Goal: Communication & Community: Answer question/provide support

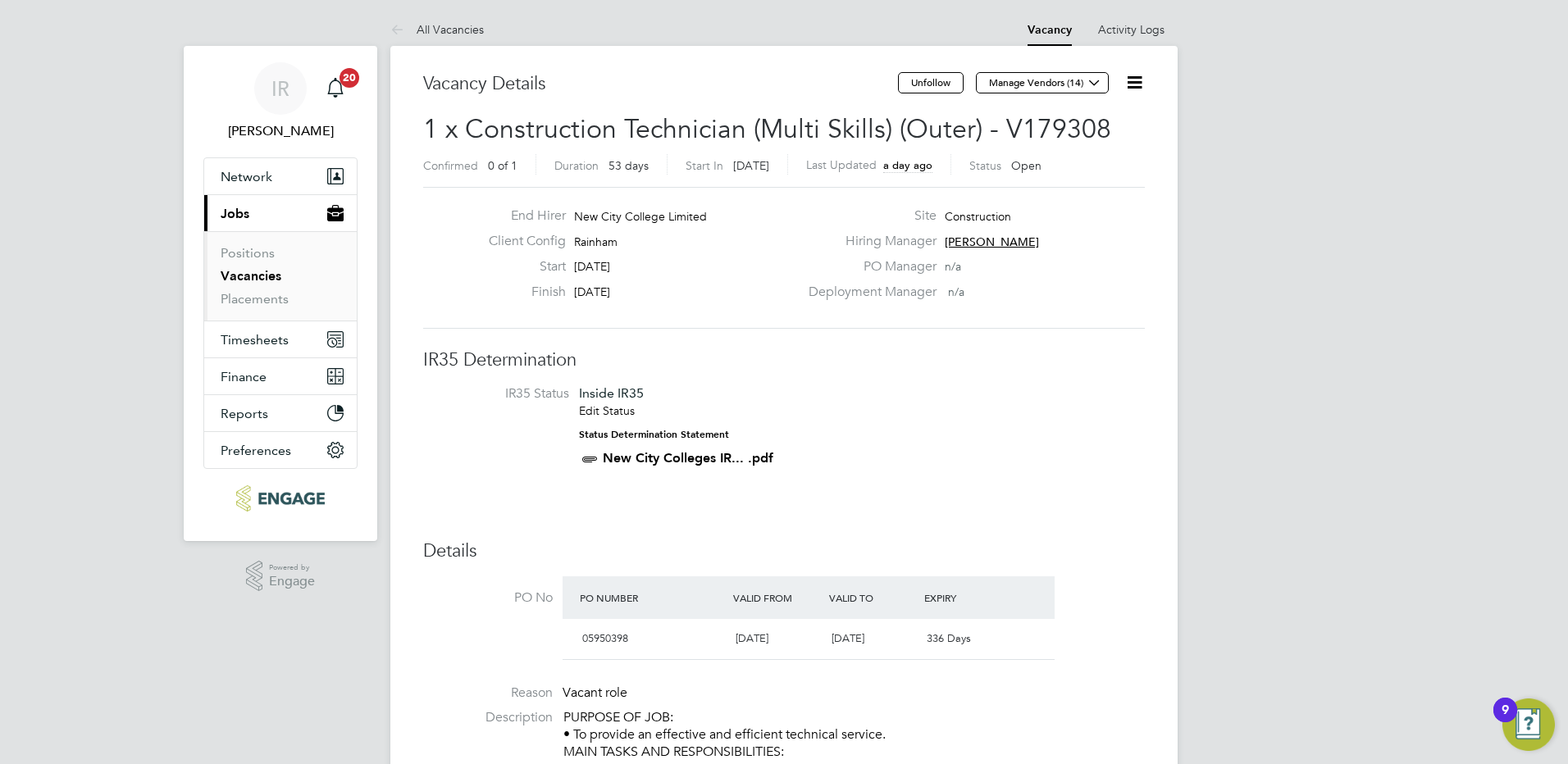
click at [428, 28] on link "All Vacancies" at bounding box center [437, 30] width 93 height 15
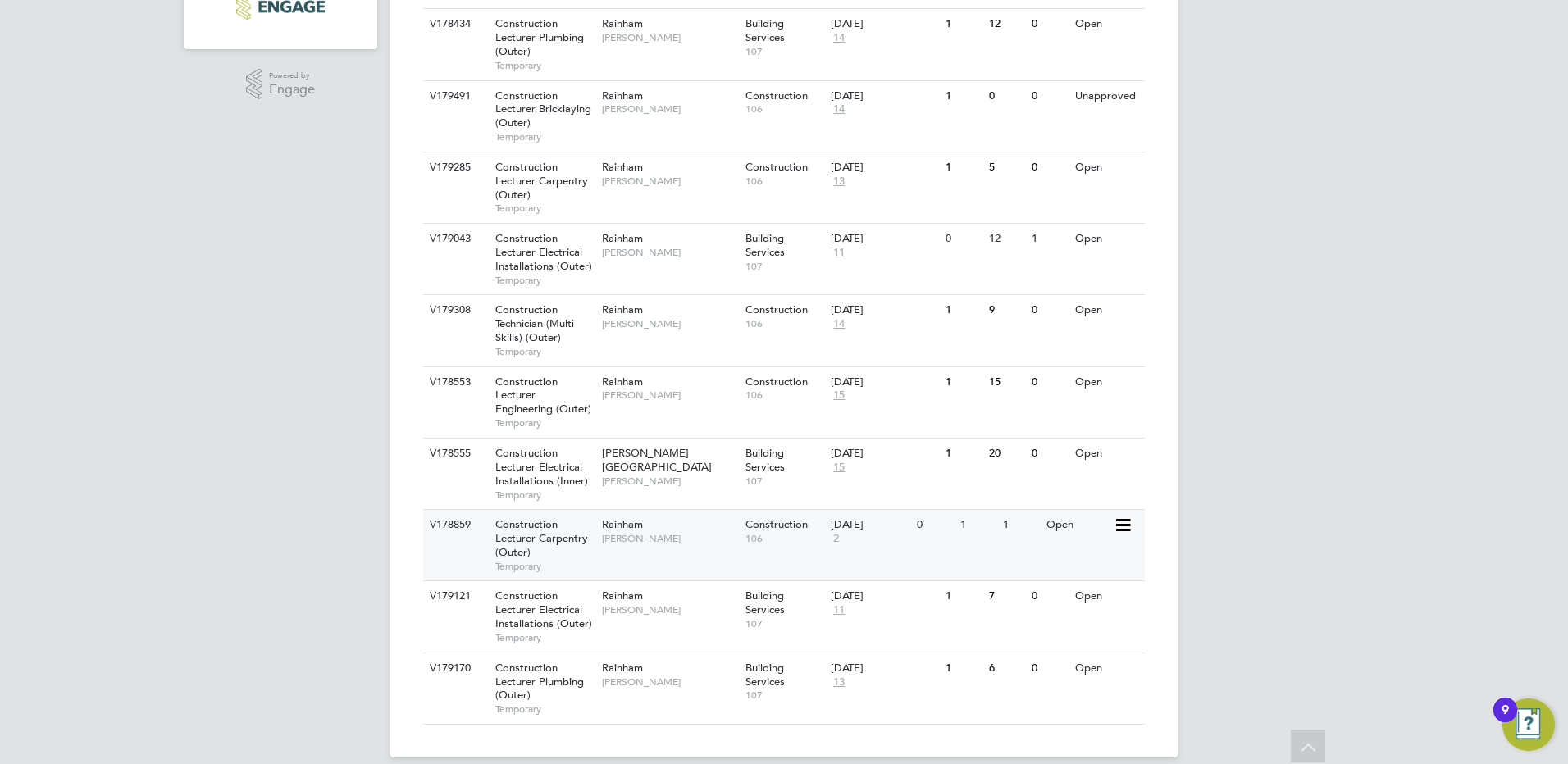
click at [524, 543] on span "Construction Lecturer Carpentry (Outer)" at bounding box center [541, 537] width 92 height 42
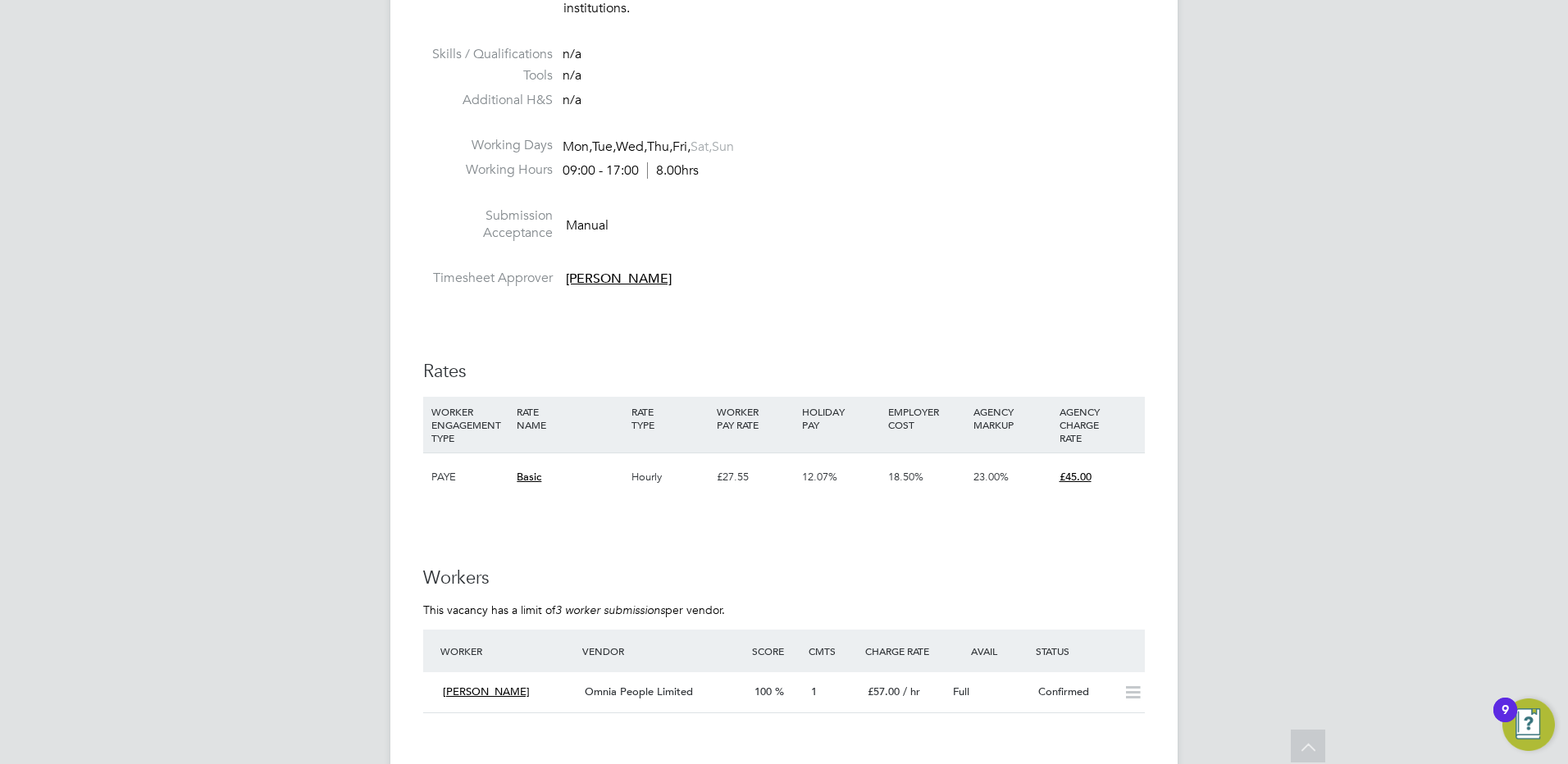
scroll to position [3032, 0]
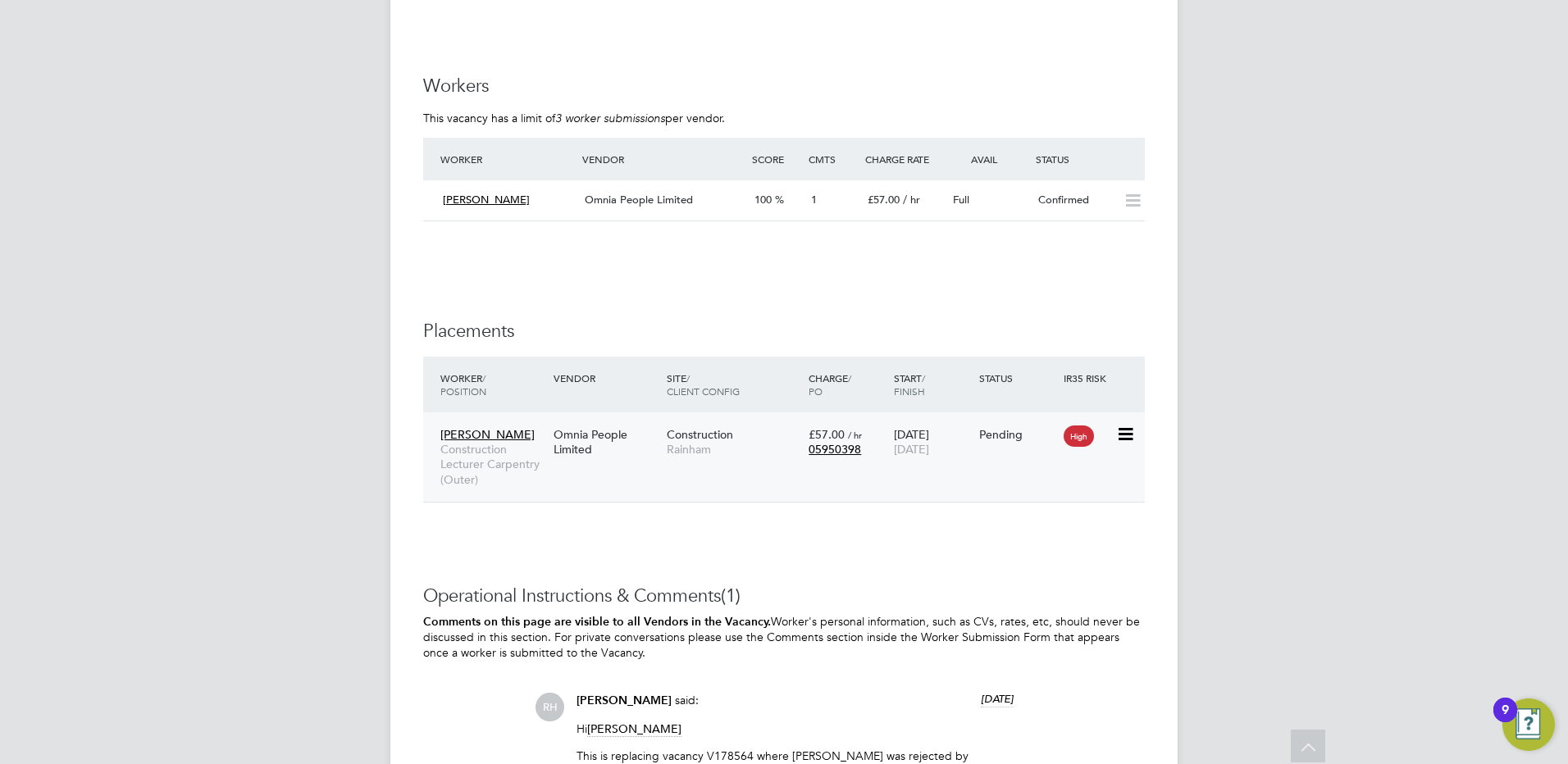
click at [610, 443] on div "Omnia People Limited" at bounding box center [606, 441] width 113 height 46
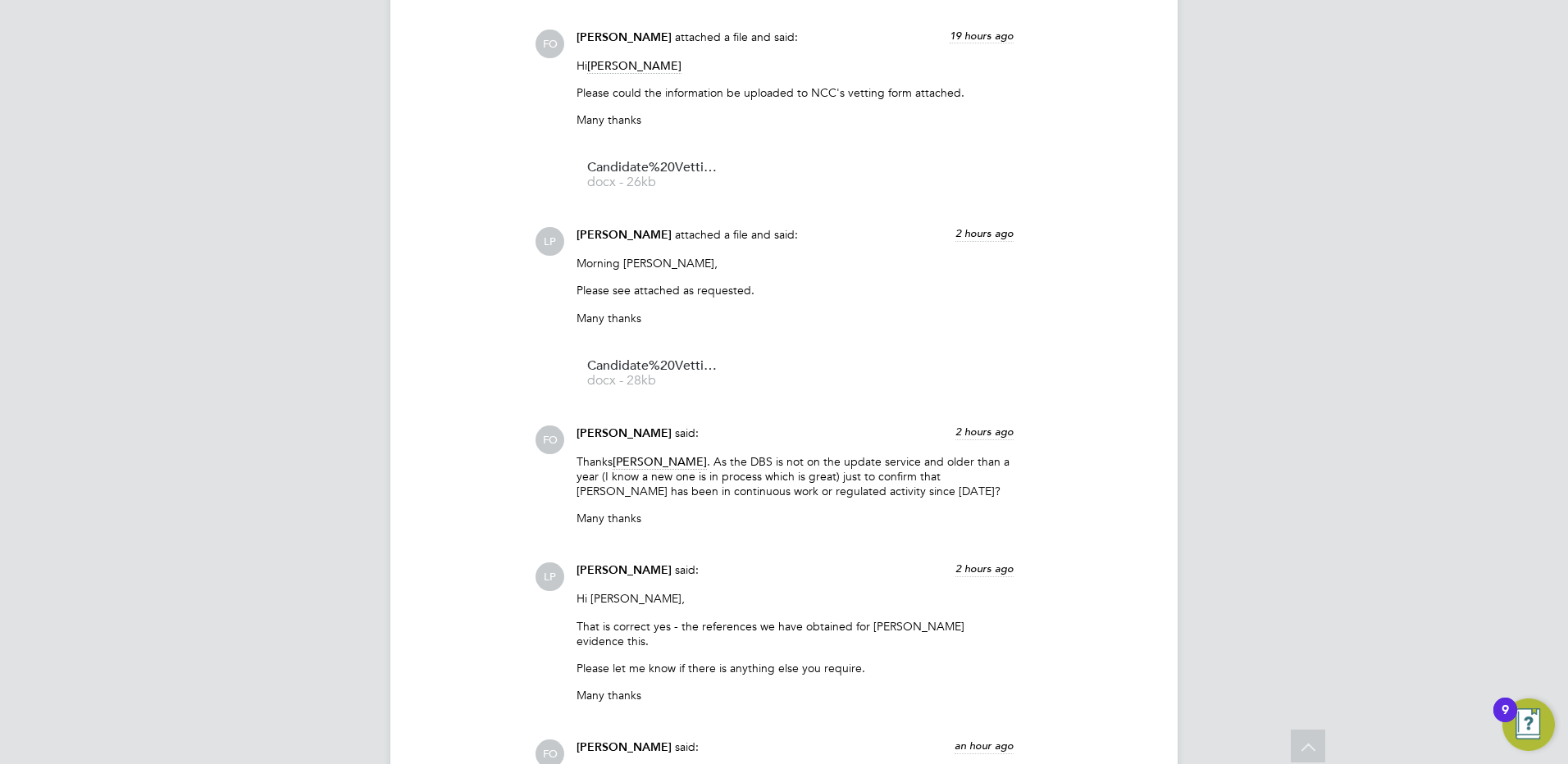
scroll to position [2916, 0]
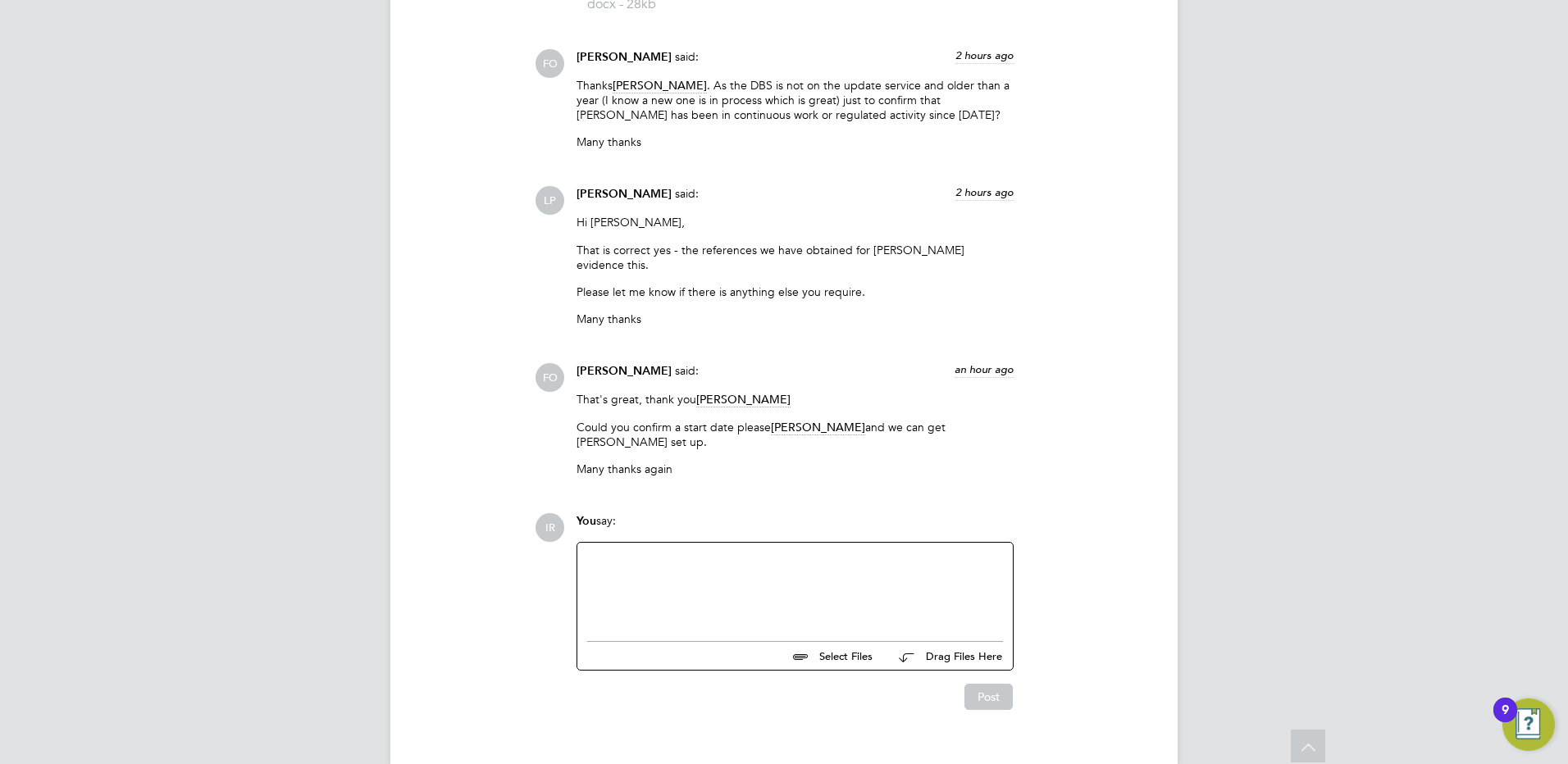
click at [643, 552] on div at bounding box center [794, 588] width 415 height 71
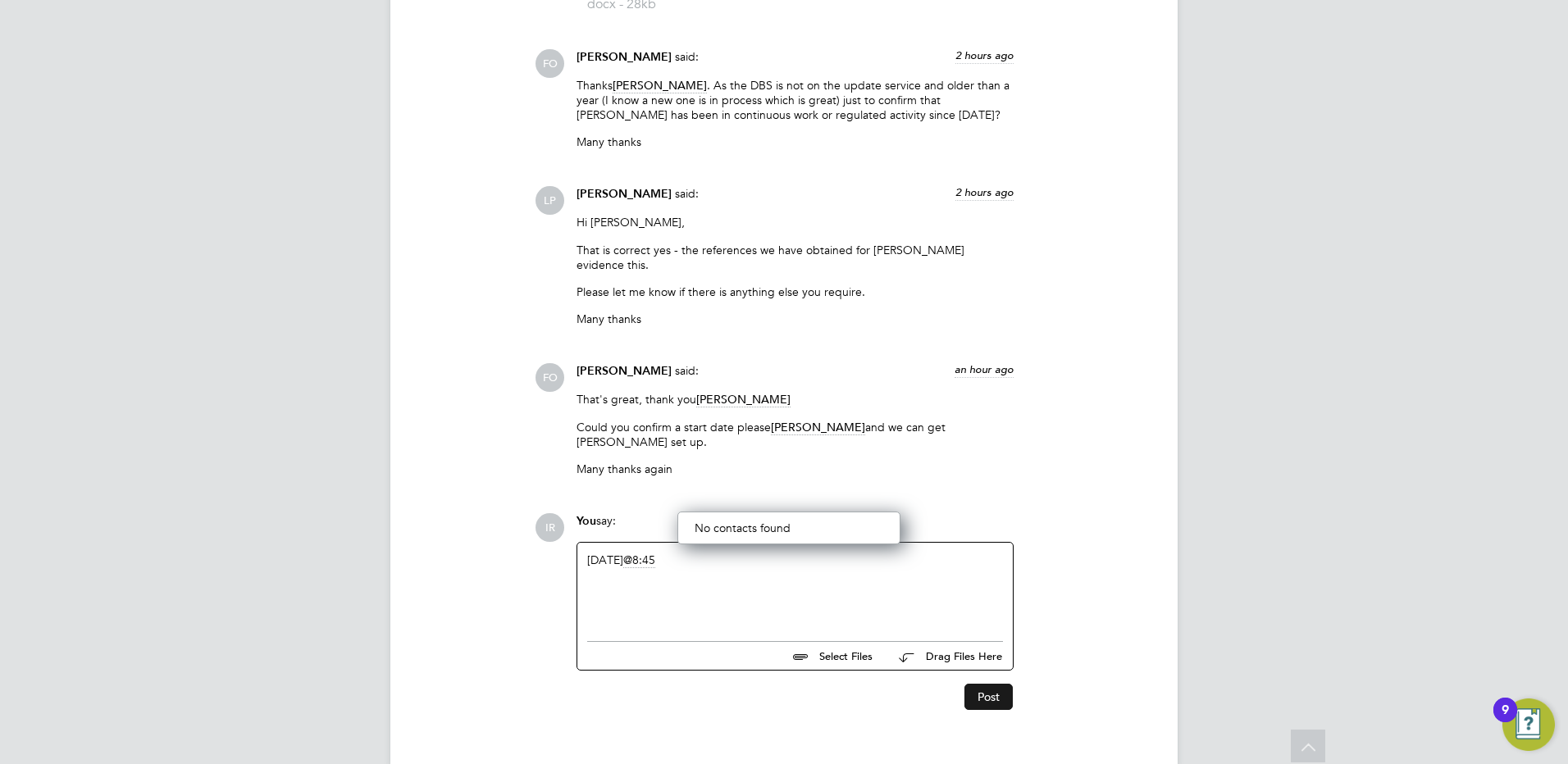
click at [979, 684] on button "Post" at bounding box center [988, 697] width 49 height 26
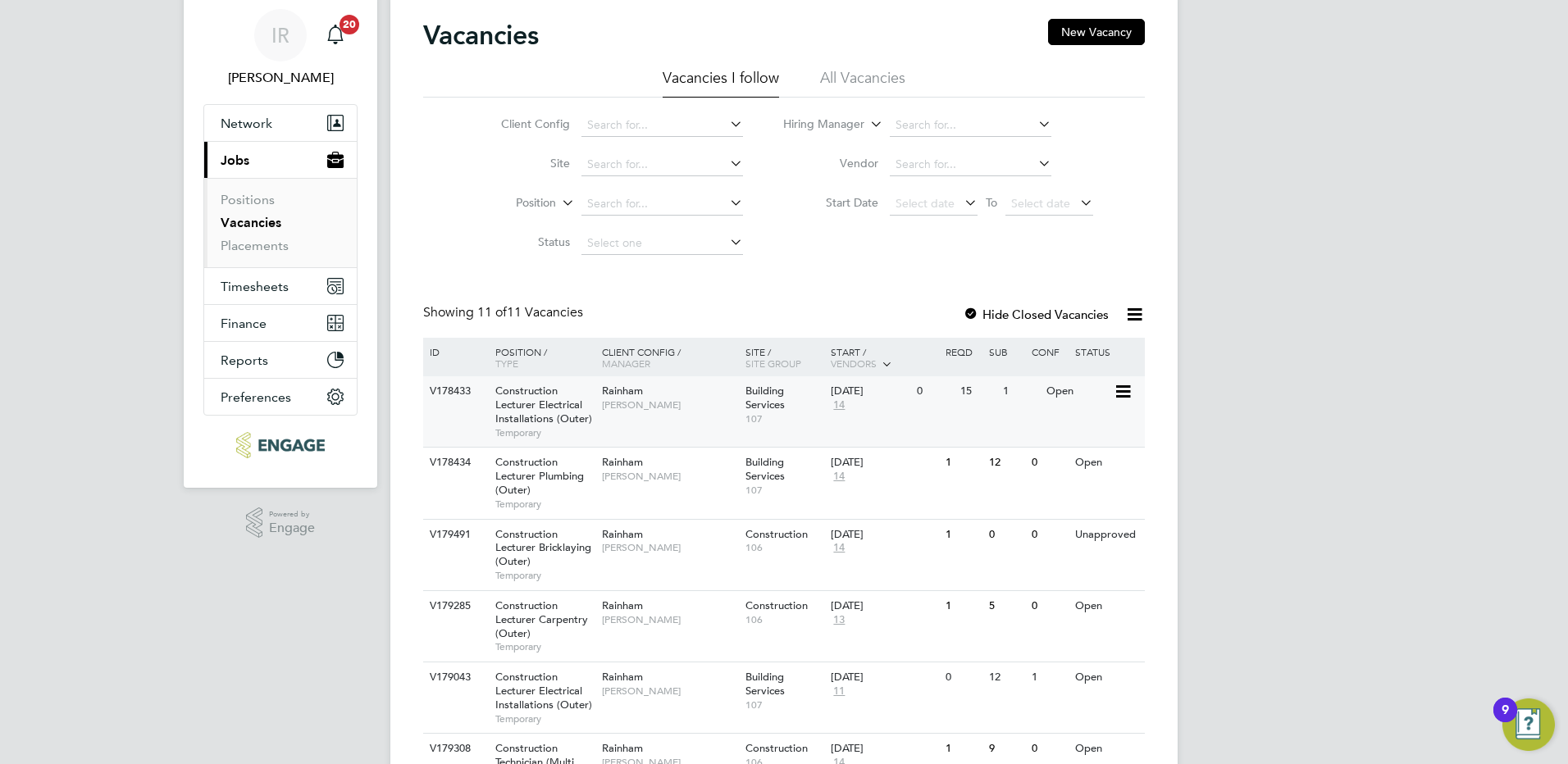
scroll to position [82, 0]
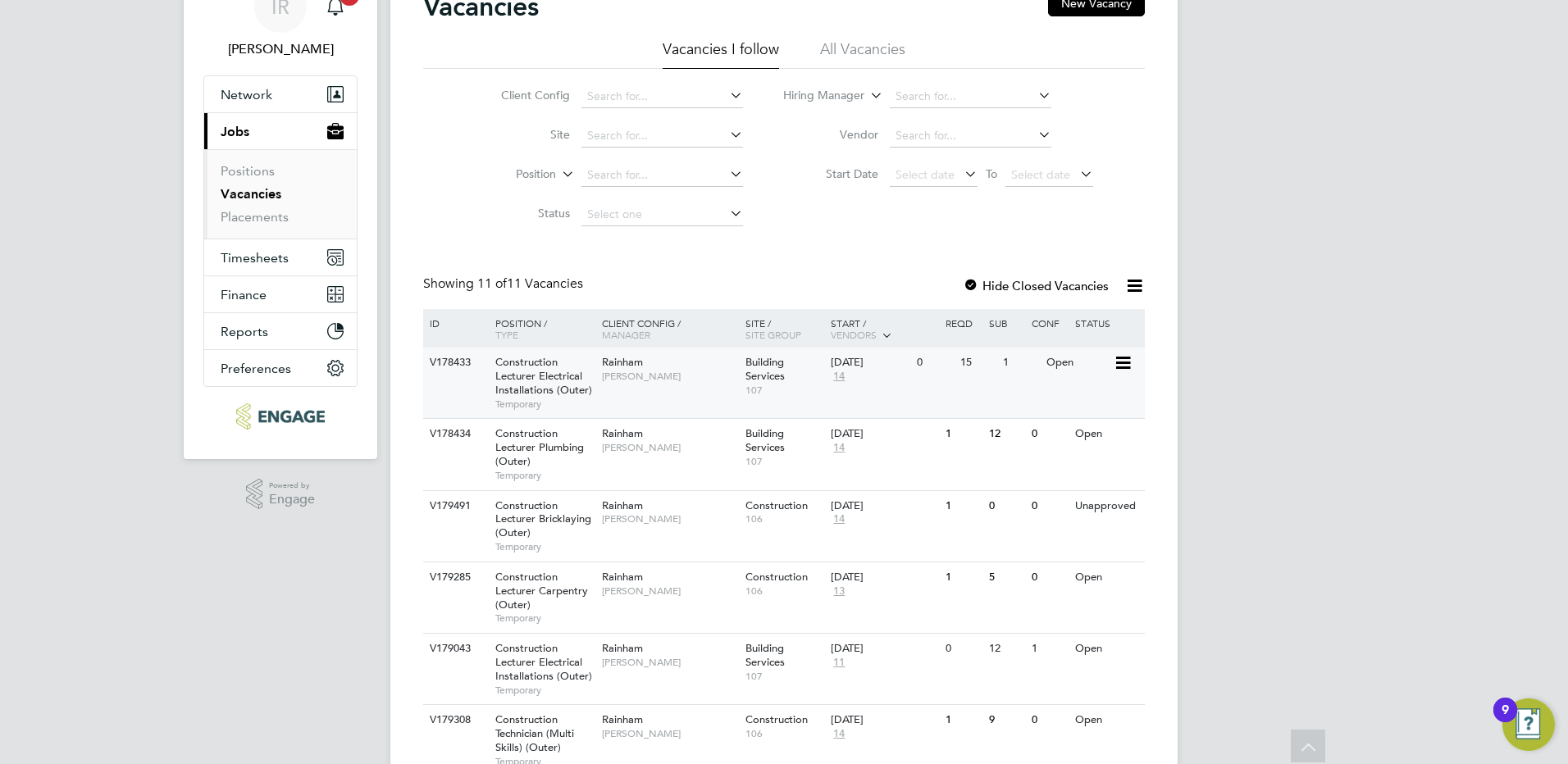
click at [538, 381] on span "Construction Lecturer Electrical Installations (Outer)" at bounding box center [544, 375] width 97 height 42
click at [539, 595] on span "Construction Lecturer Carpentry (Outer)" at bounding box center [541, 590] width 92 height 42
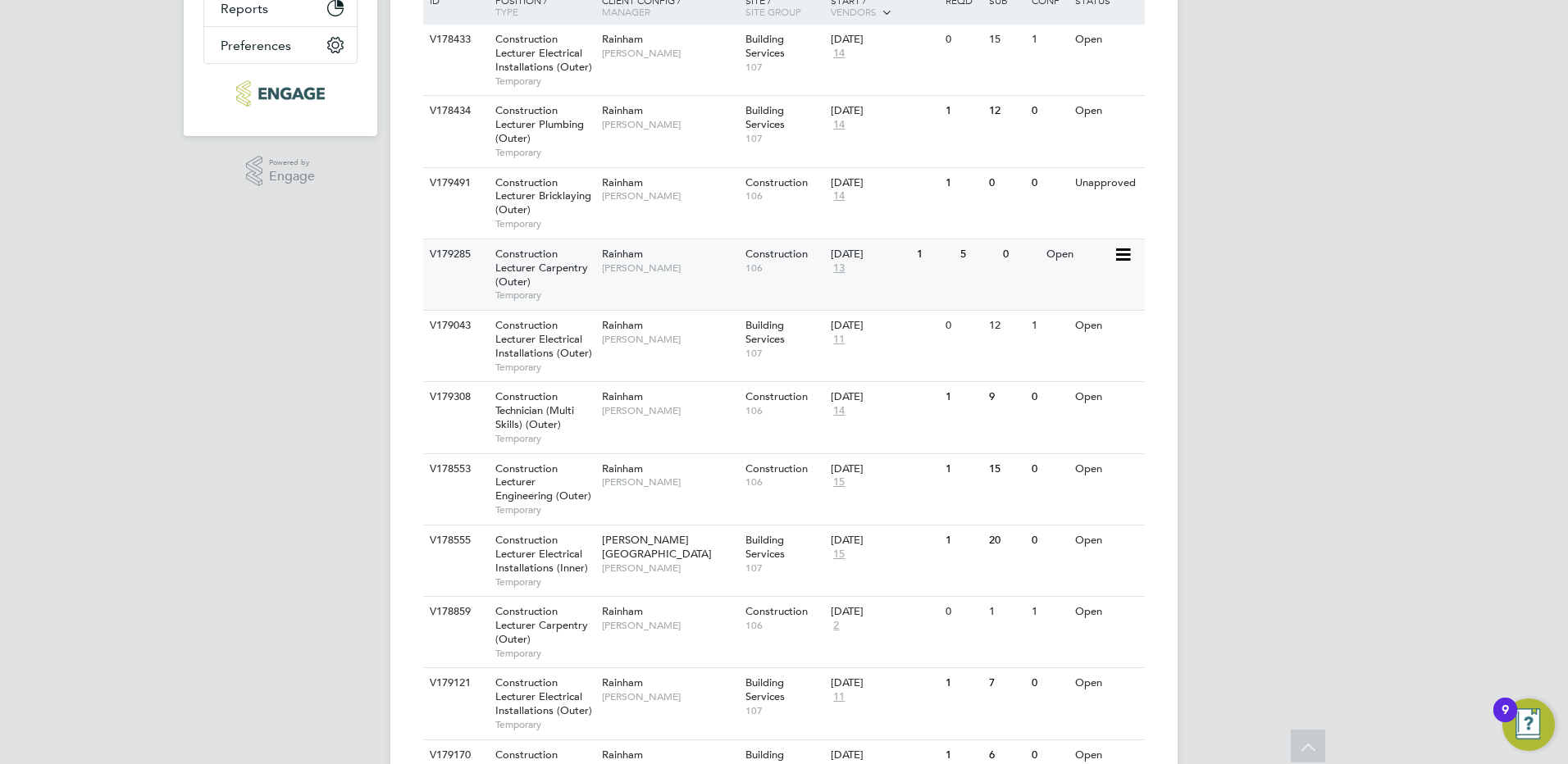
scroll to position [492, 0]
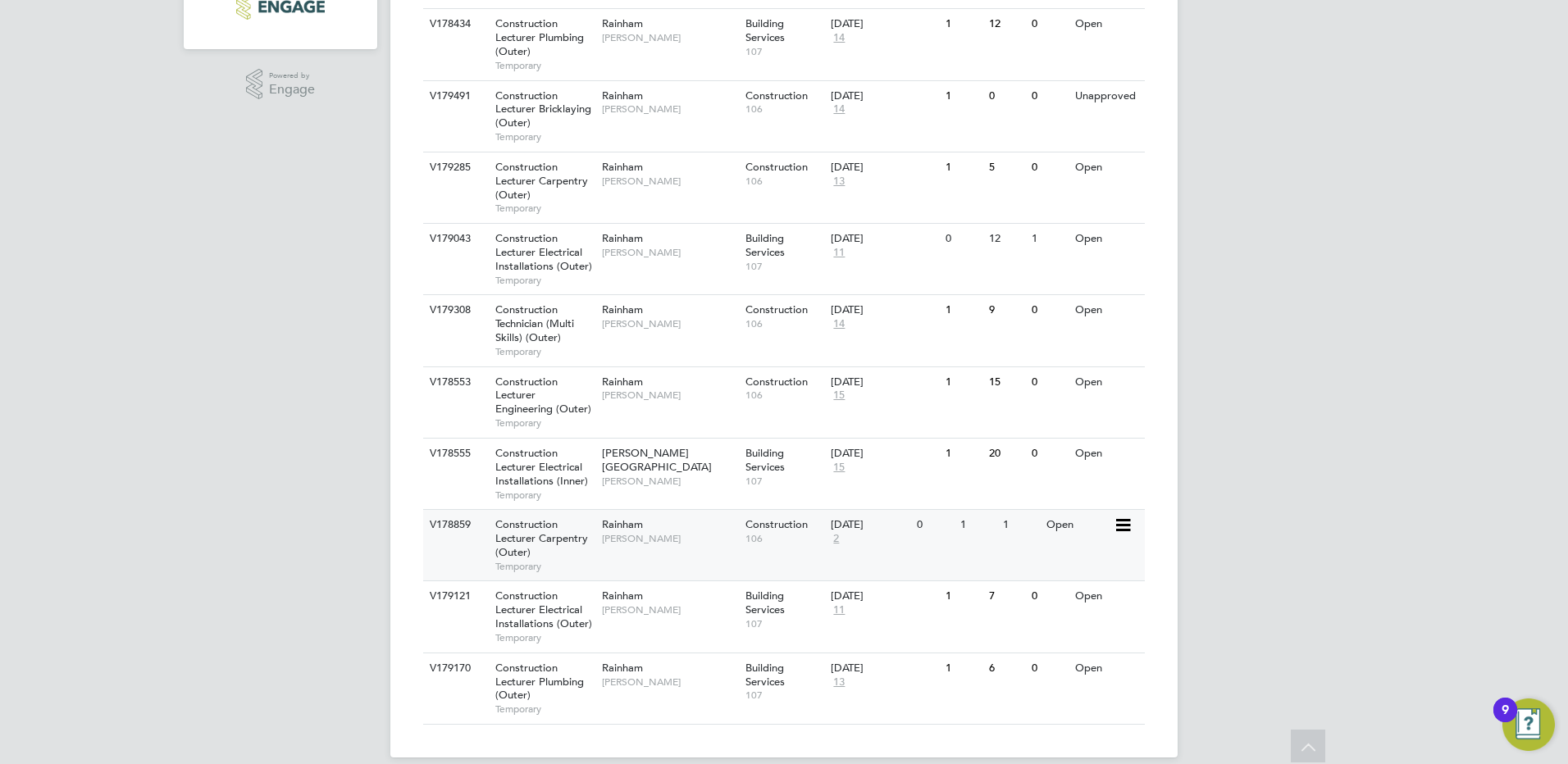
click at [559, 540] on span "Construction Lecturer Carpentry (Outer)" at bounding box center [541, 537] width 92 height 42
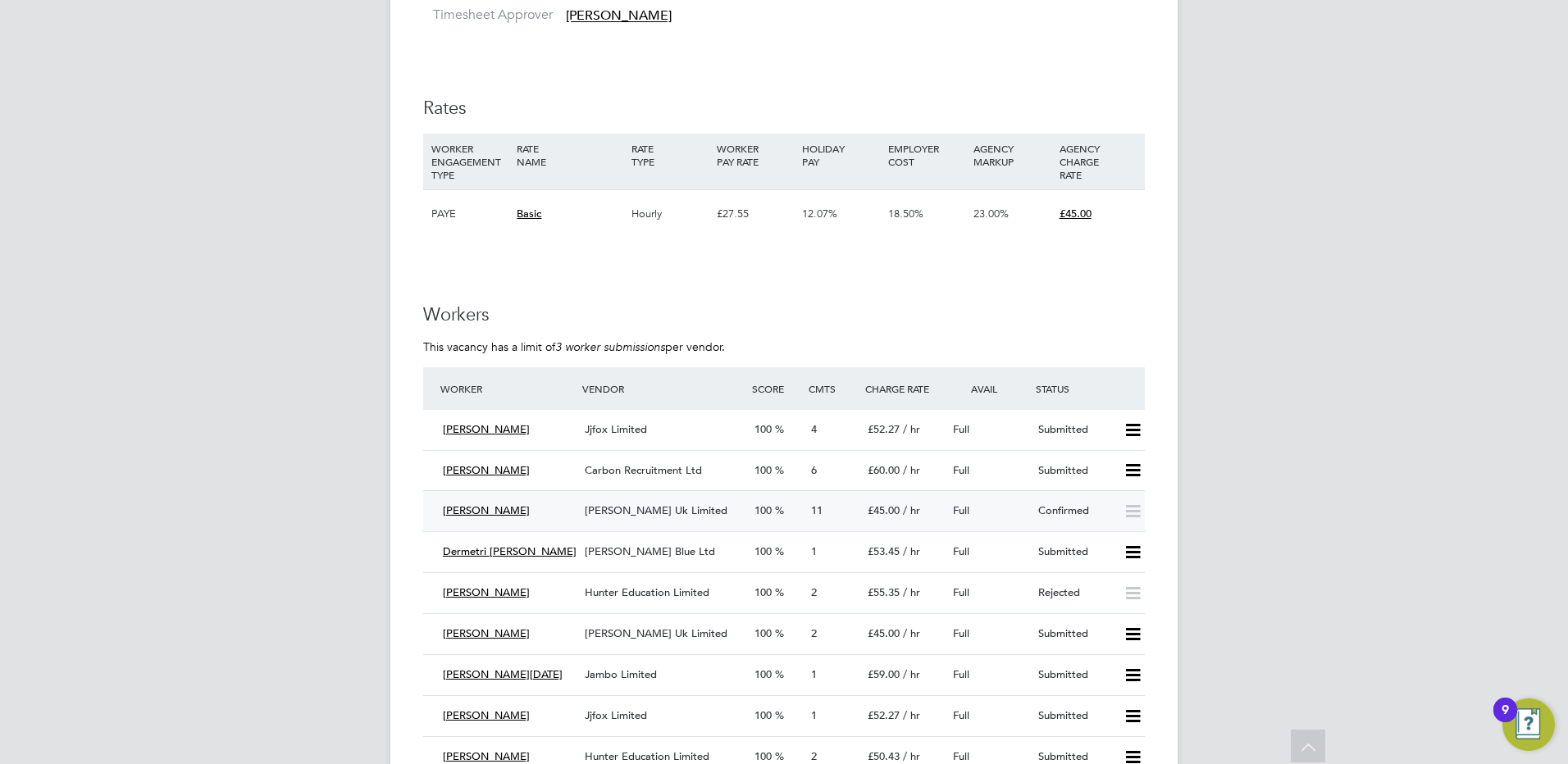
click at [678, 504] on span "Morgan Hunt Uk Limited" at bounding box center [655, 509] width 143 height 14
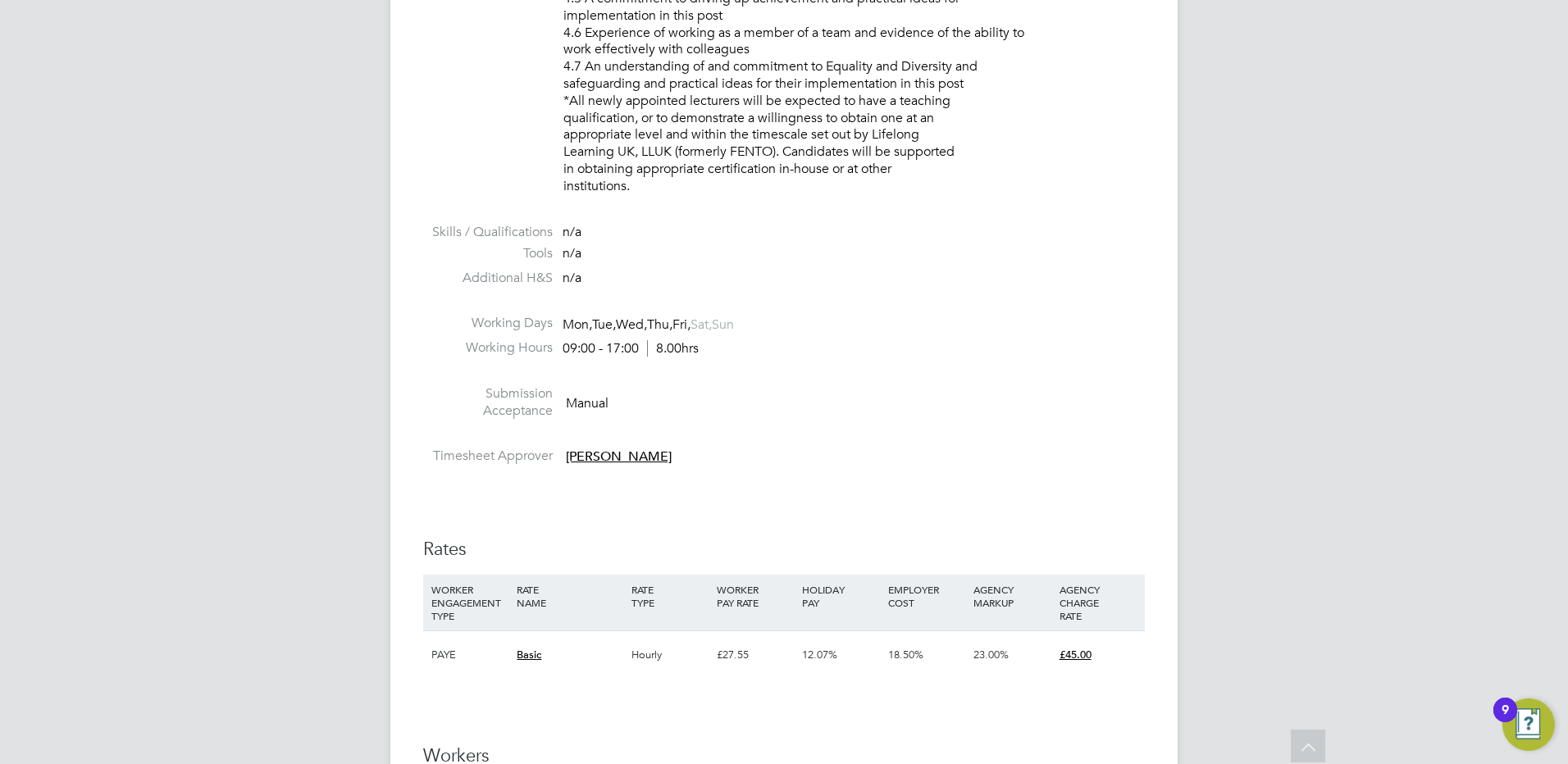
scroll to position [2786, 0]
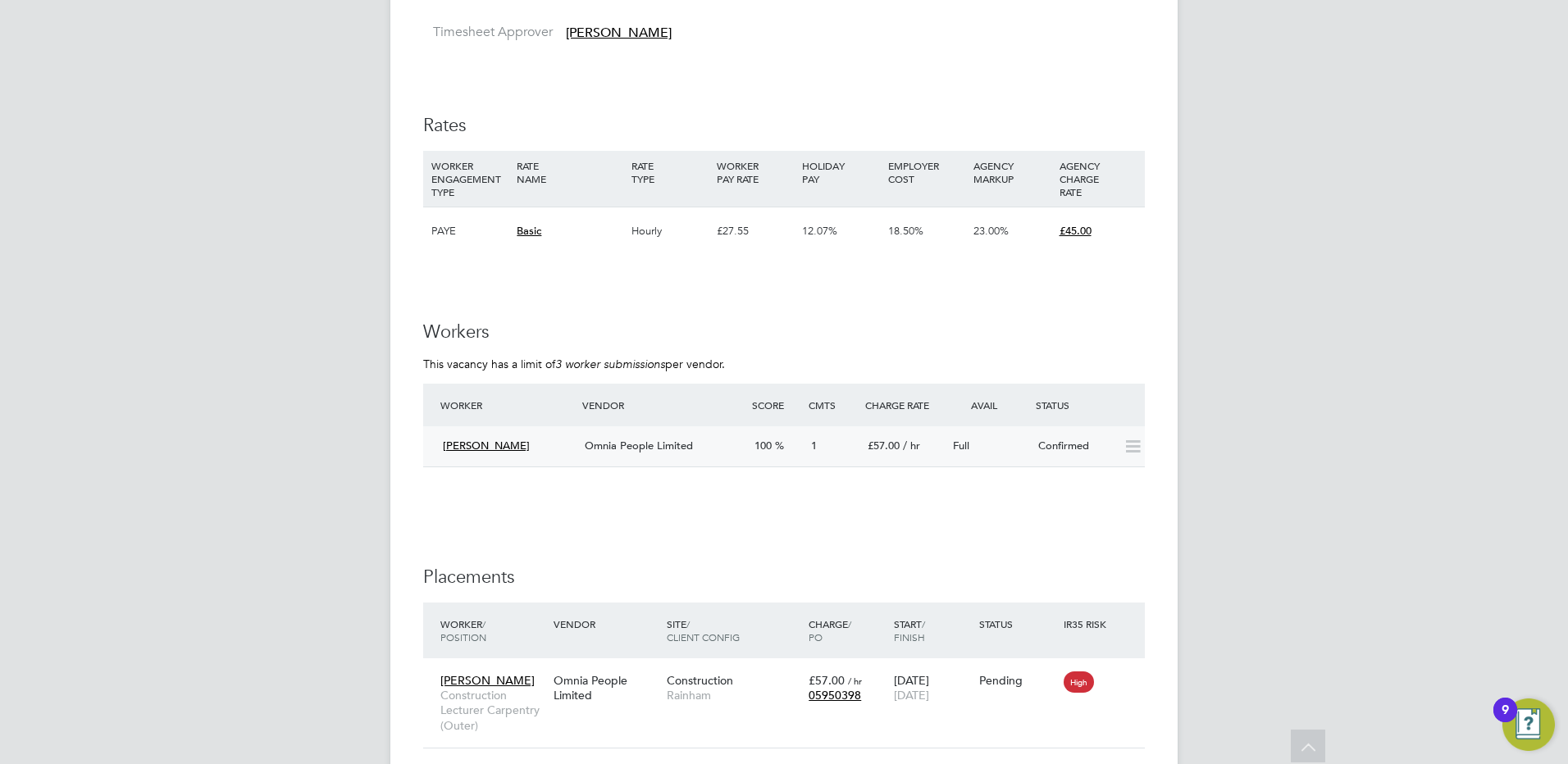
click at [552, 446] on div "[PERSON_NAME]" at bounding box center [507, 446] width 142 height 27
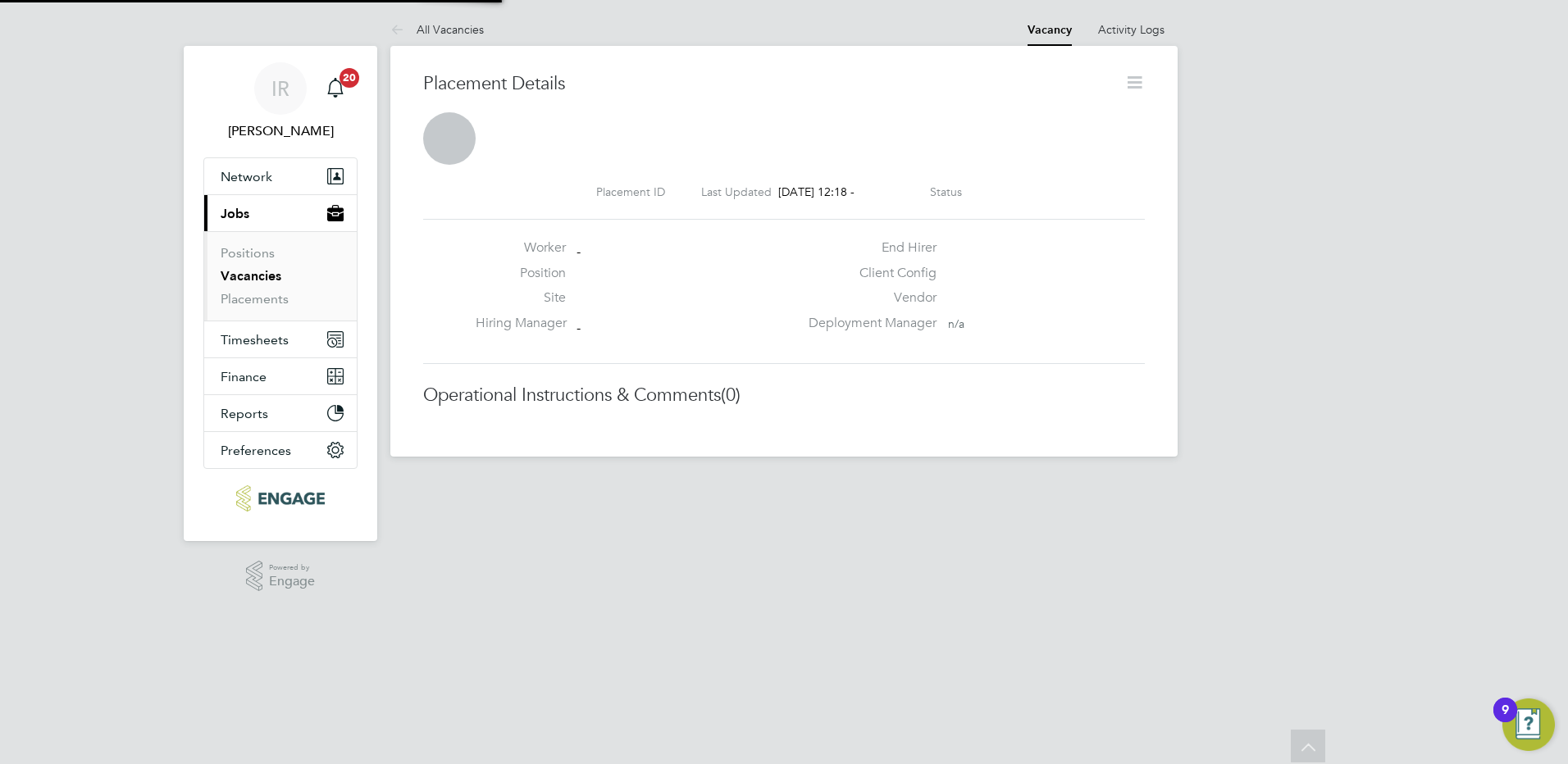
scroll to position [8, 8]
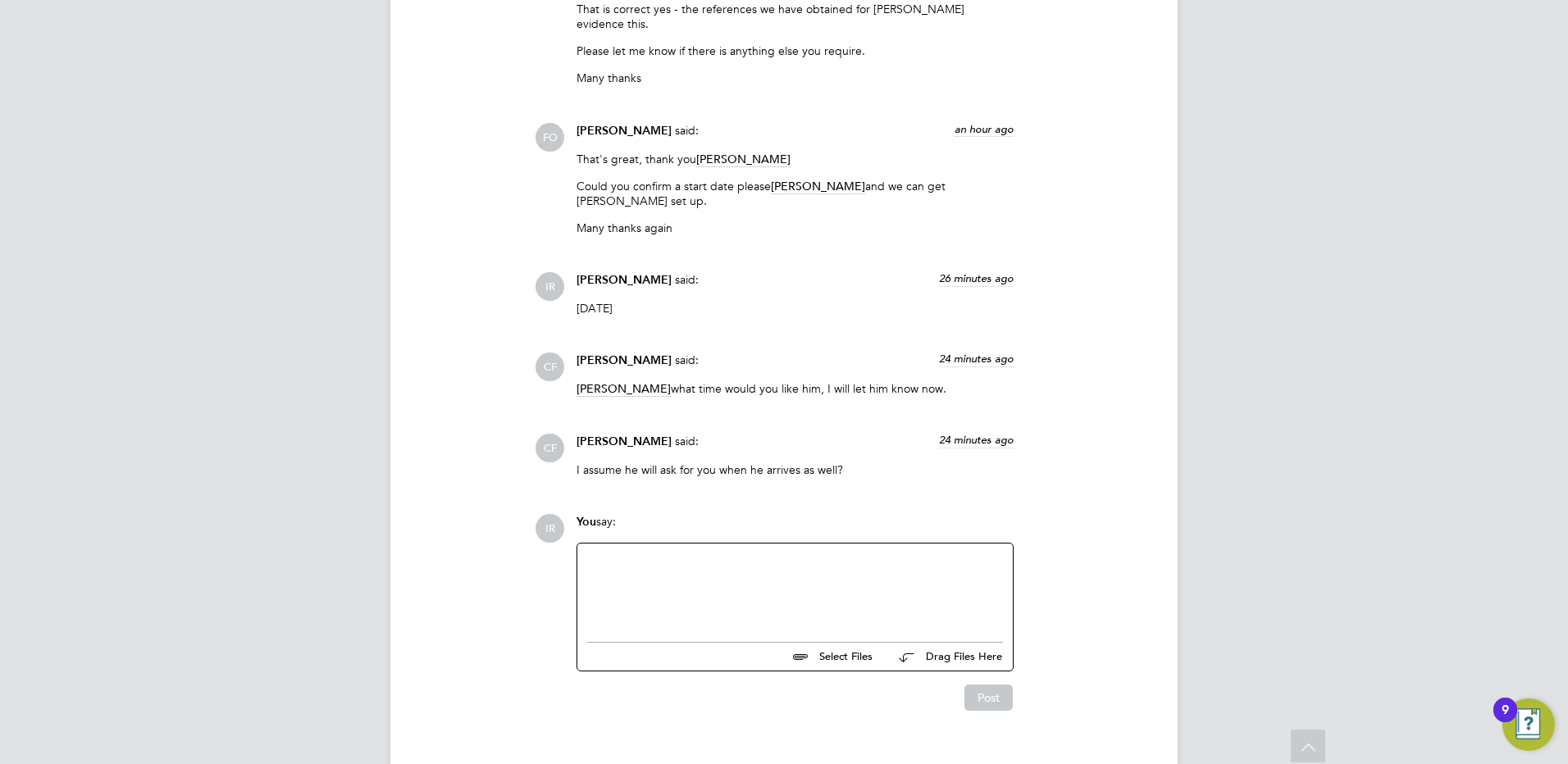
click at [610, 553] on div at bounding box center [794, 589] width 415 height 71
click at [987, 685] on button "Post" at bounding box center [988, 698] width 49 height 26
